Goal: Task Accomplishment & Management: Use online tool/utility

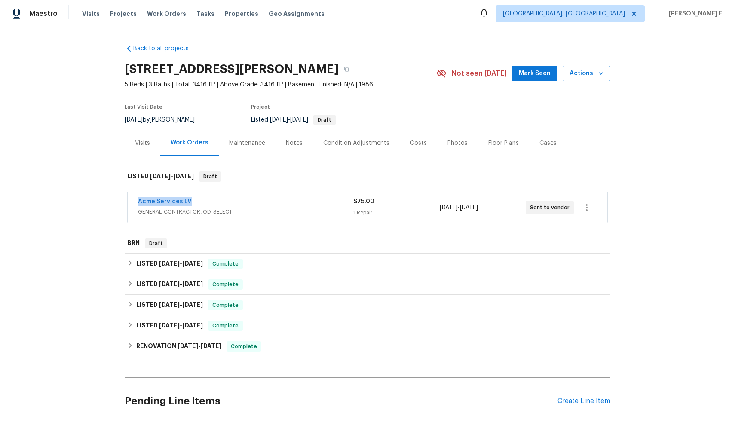
scroll to position [73, 0]
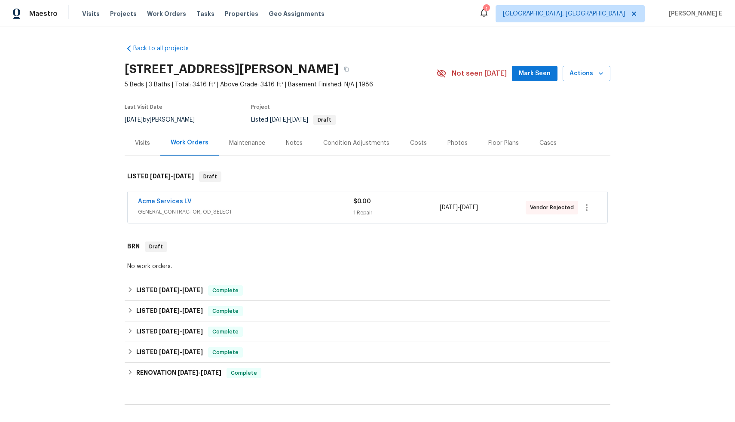
click at [307, 218] on div "Acme Services LV GENERAL_CONTRACTOR, OD_SELECT" at bounding box center [245, 207] width 215 height 21
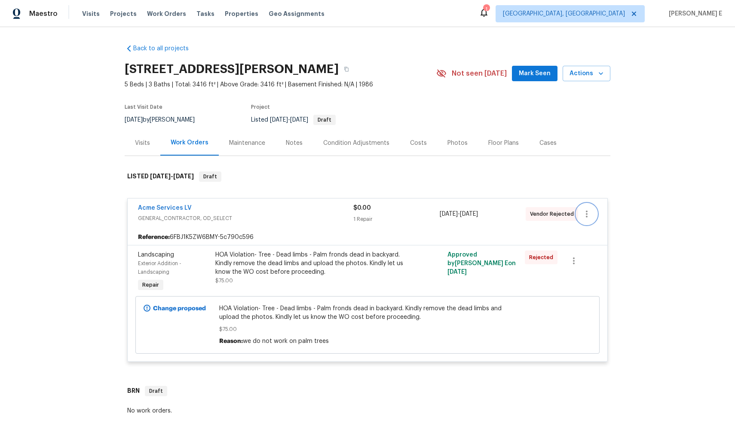
click at [577, 215] on button "button" at bounding box center [587, 214] width 21 height 21
click at [597, 257] on li "Delete" at bounding box center [620, 257] width 93 height 14
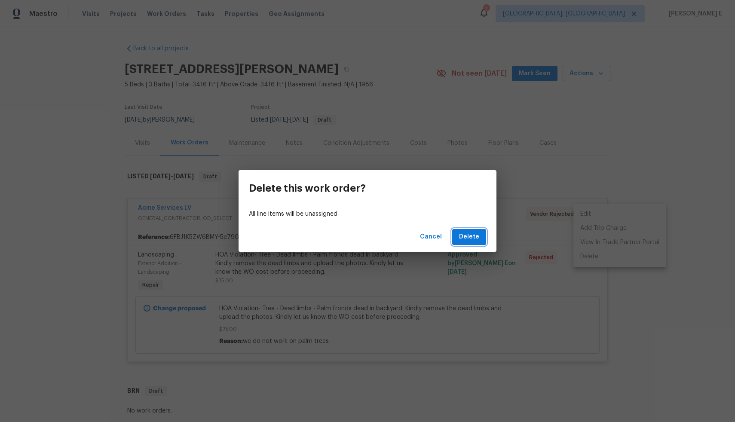
click at [462, 229] on button "Delete" at bounding box center [469, 237] width 34 height 16
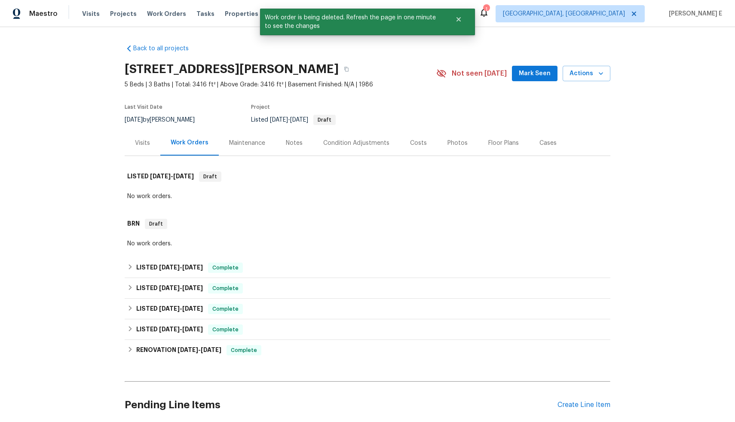
scroll to position [152, 0]
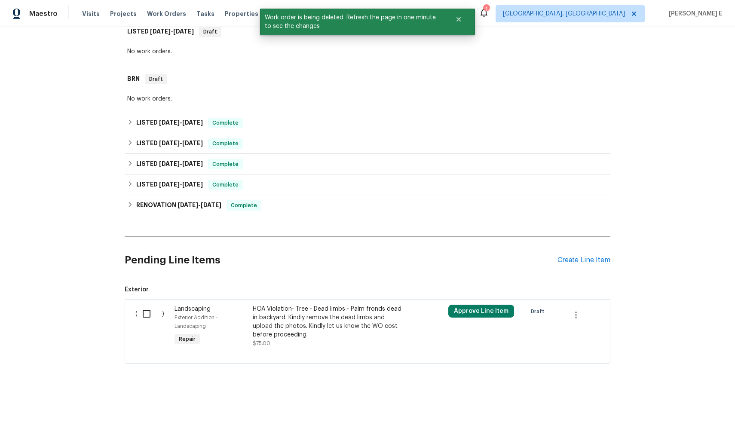
click at [146, 307] on input "checkbox" at bounding box center [150, 314] width 25 height 18
checkbox input "true"
click at [669, 400] on span "Create Work Order" at bounding box center [686, 401] width 57 height 11
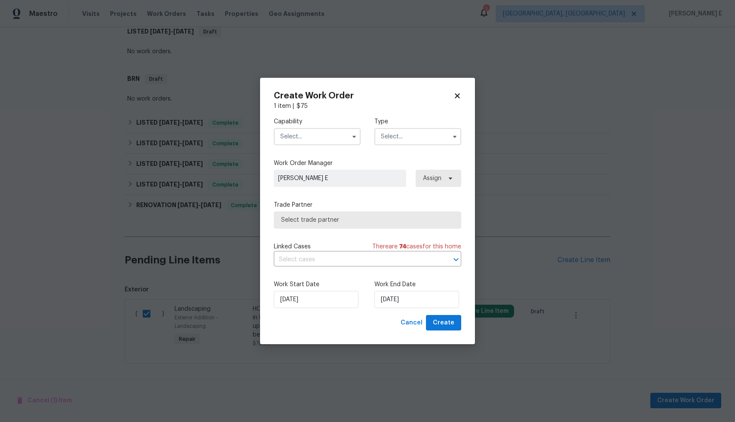
click at [299, 137] on input "text" at bounding box center [317, 136] width 87 height 17
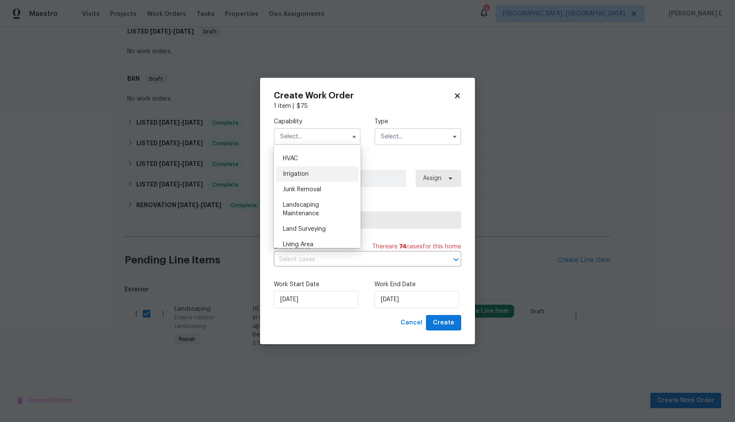
scroll to position [518, 0]
click at [320, 219] on div "Landscaping Maintenance" at bounding box center [317, 207] width 83 height 24
type input "Landscaping Maintenance"
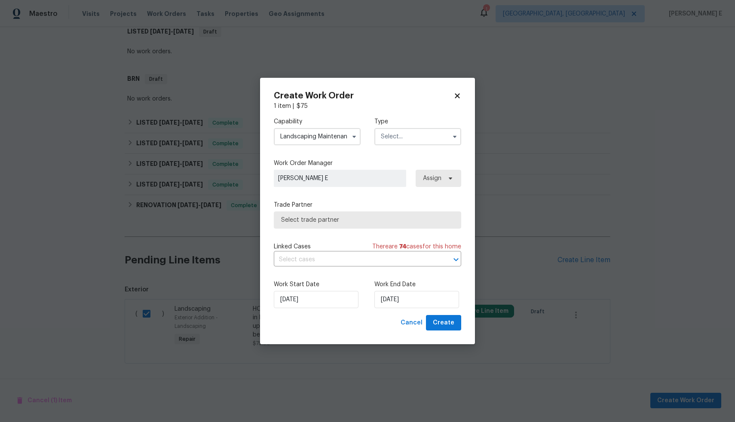
click at [398, 132] on input "text" at bounding box center [418, 136] width 87 height 17
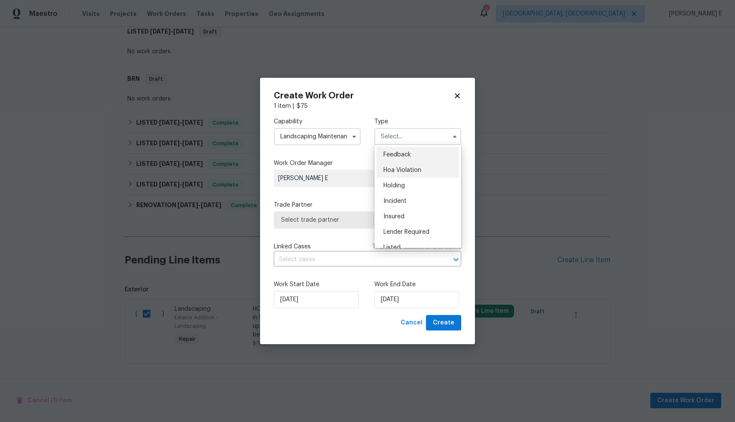
click at [411, 166] on div "Hoa Violation" at bounding box center [418, 170] width 83 height 15
type input "Hoa Violation"
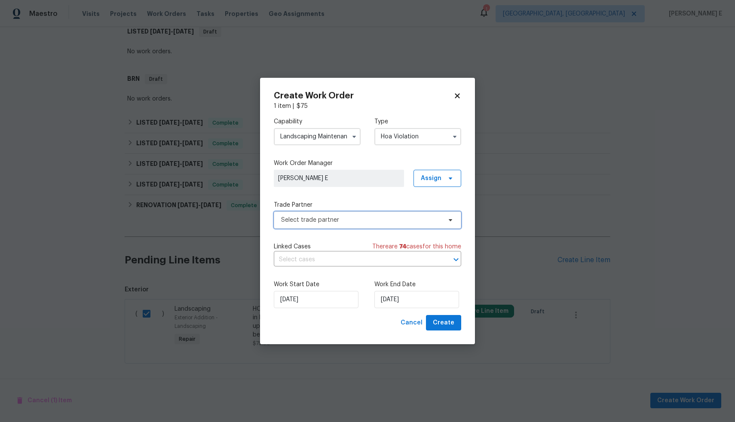
click at [385, 225] on span "Select trade partner" at bounding box center [367, 220] width 187 height 17
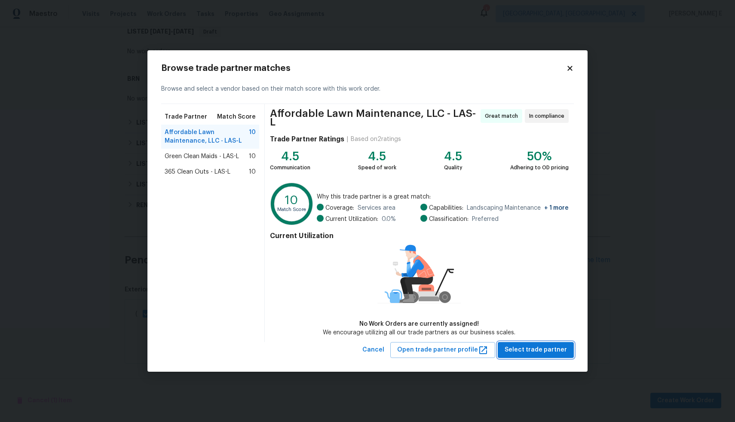
click at [525, 345] on span "Select trade partner" at bounding box center [536, 350] width 62 height 11
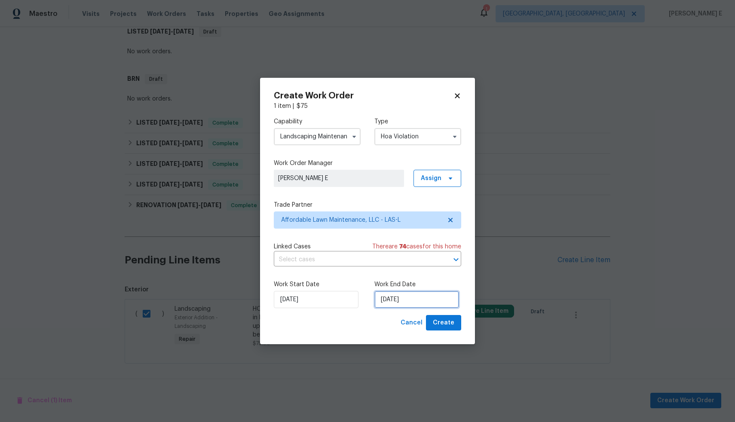
click at [402, 300] on input "[DATE]" at bounding box center [417, 299] width 85 height 17
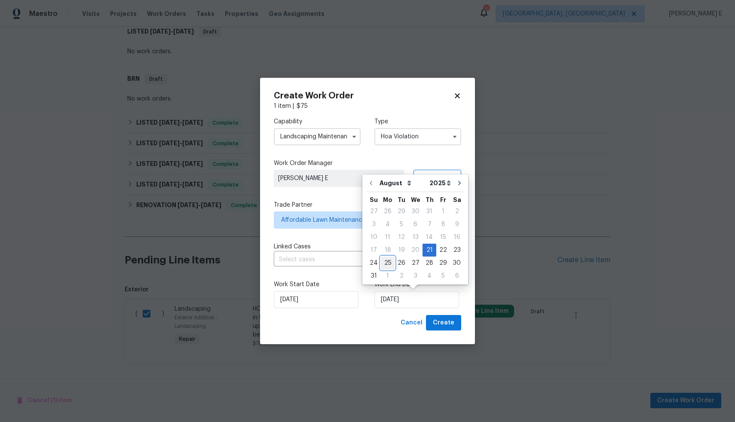
click at [384, 261] on div "25" at bounding box center [388, 263] width 14 height 12
type input "[DATE]"
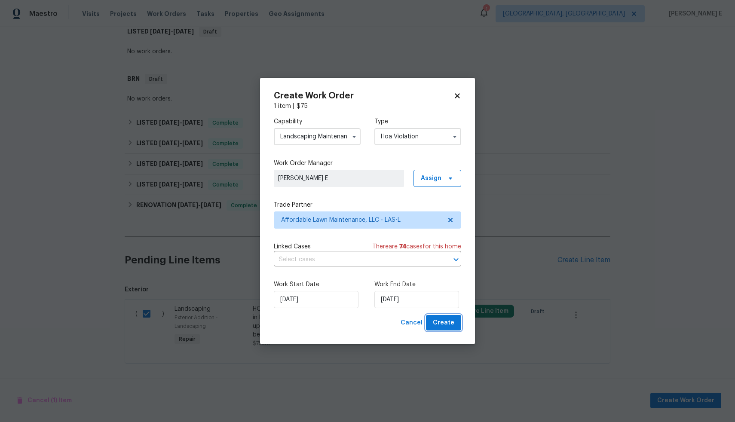
click at [442, 326] on span "Create" at bounding box center [444, 323] width 22 height 11
checkbox input "false"
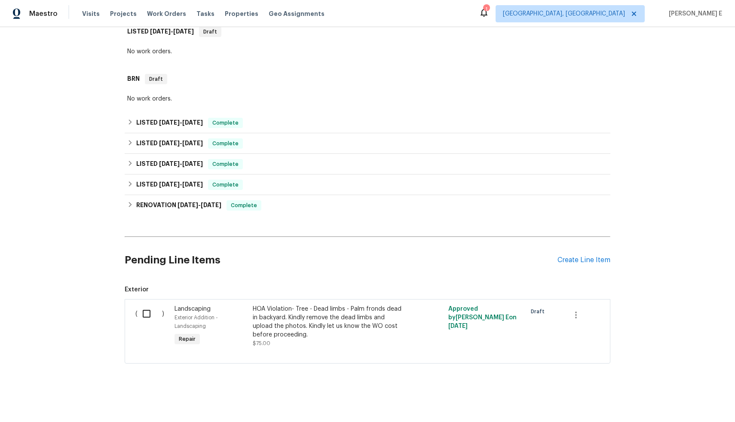
click at [115, 120] on div "Back to all projects [STREET_ADDRESS][PERSON_NAME] 5 Beds | 3 Baths | Total: 34…" at bounding box center [367, 224] width 735 height 395
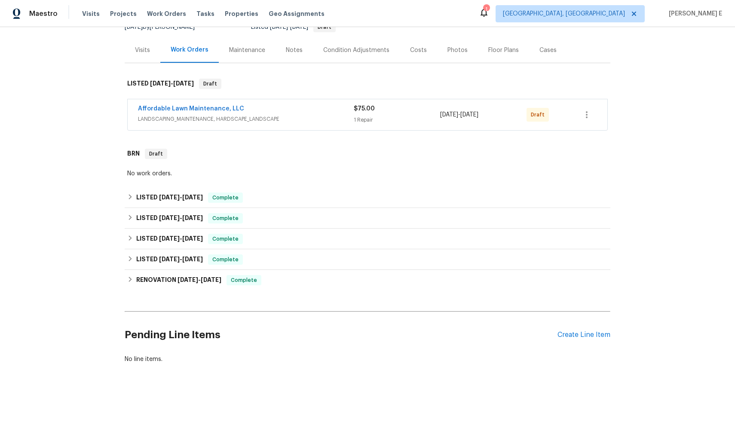
click at [115, 120] on div "Back to all projects [STREET_ADDRESS][PERSON_NAME] 5 Beds | 3 Baths | Total: 34…" at bounding box center [367, 224] width 735 height 395
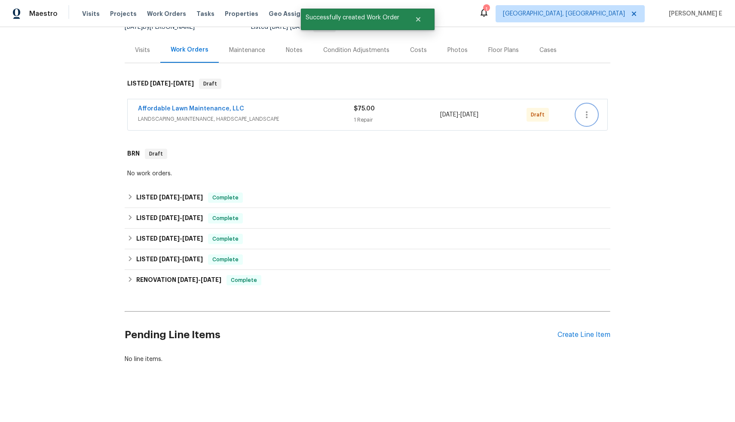
click at [585, 110] on icon "button" at bounding box center [587, 115] width 10 height 10
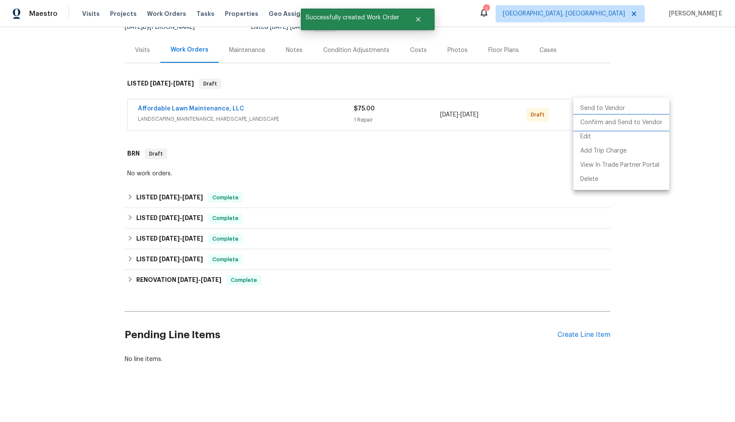
click at [590, 124] on li "Confirm and Send to Vendor" at bounding box center [622, 123] width 96 height 14
click at [694, 63] on div at bounding box center [367, 211] width 735 height 422
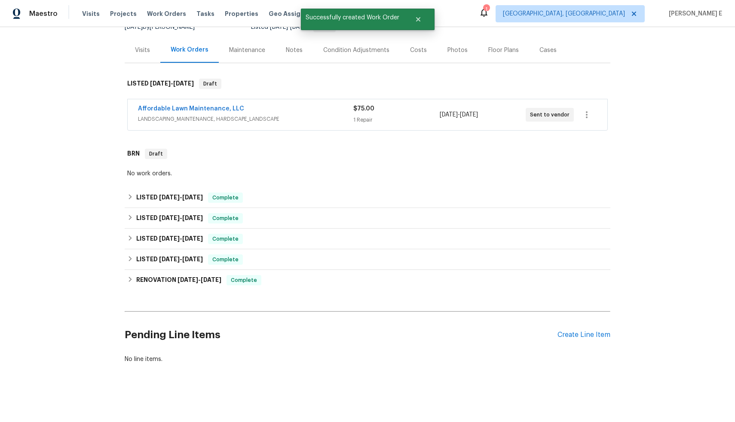
click at [694, 63] on div "Edit Add Trip Charge View In Trade Partner Portal Delete" at bounding box center [367, 211] width 735 height 422
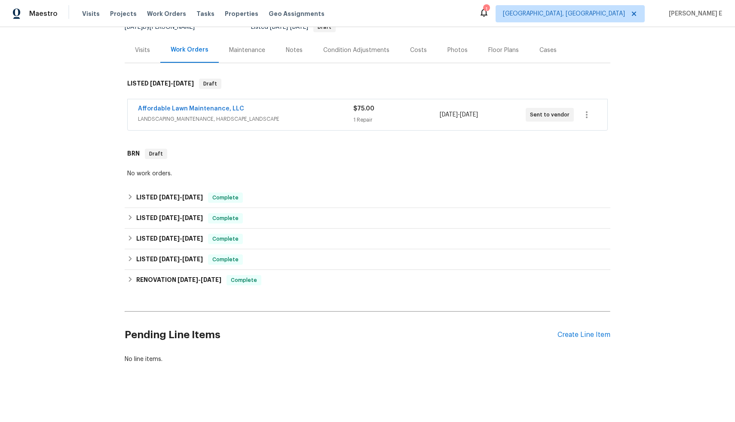
click at [694, 63] on div "Back to all projects [STREET_ADDRESS][PERSON_NAME] 5 Beds | 3 Baths | Total: 34…" at bounding box center [367, 224] width 735 height 395
